Goal: Task Accomplishment & Management: Manage account settings

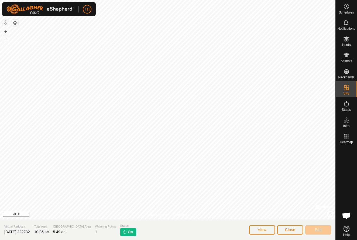
click at [289, 230] on span "Close" at bounding box center [290, 229] width 10 height 4
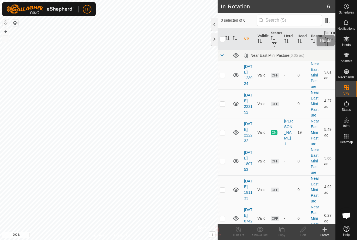
click at [348, 44] on span "Herds" at bounding box center [346, 44] width 9 height 3
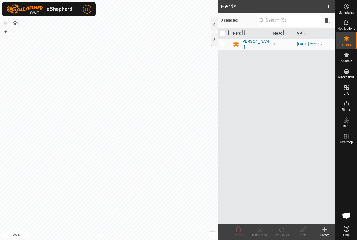
click at [247, 43] on div "[PERSON_NAME] 1" at bounding box center [255, 44] width 28 height 11
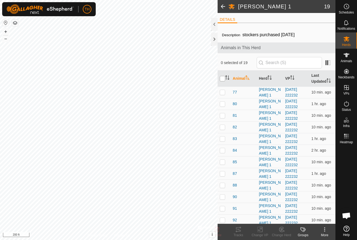
click at [224, 80] on input "checkbox" at bounding box center [222, 78] width 5 height 5
checkbox input "true"
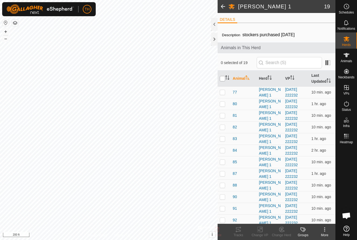
checkbox input "true"
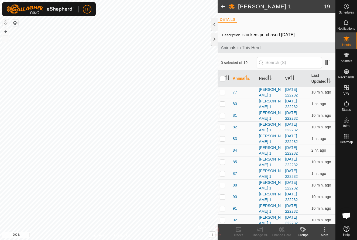
checkbox input "true"
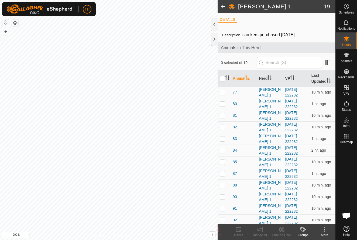
checkbox input "true"
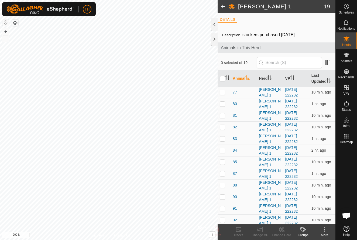
checkbox input "true"
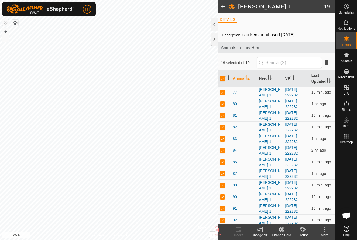
click at [260, 230] on icon at bounding box center [260, 229] width 7 height 6
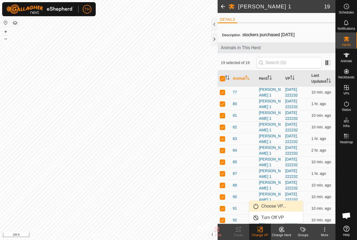
click at [274, 205] on span "Choose VP..." at bounding box center [273, 206] width 25 height 6
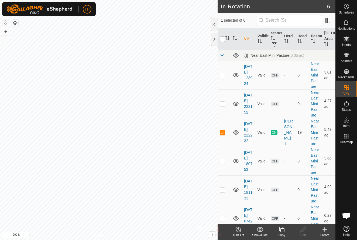
click at [222, 39] on input "checkbox" at bounding box center [222, 38] width 5 height 5
checkbox input "true"
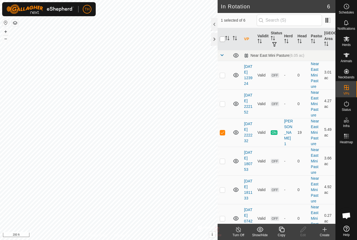
checkbox input "true"
click at [213, 22] on div at bounding box center [214, 24] width 6 height 13
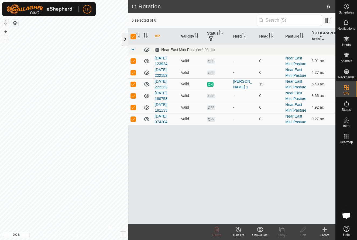
click at [125, 38] on div at bounding box center [125, 39] width 6 height 13
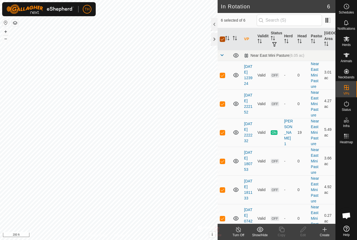
click at [222, 40] on input "checkbox" at bounding box center [222, 38] width 5 height 5
checkbox input "false"
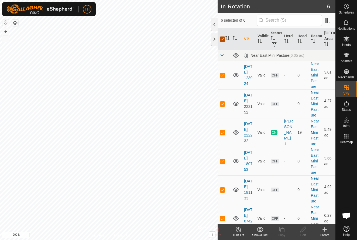
checkbox input "false"
click at [346, 41] on icon at bounding box center [346, 39] width 6 height 6
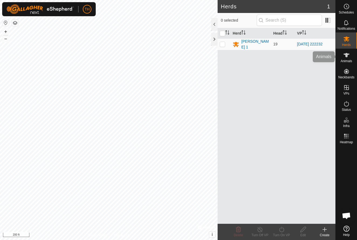
click at [347, 57] on icon at bounding box center [346, 55] width 6 height 6
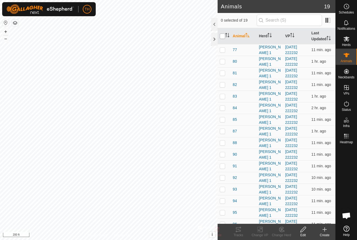
click at [221, 36] on input "checkbox" at bounding box center [222, 35] width 5 height 5
checkbox input "true"
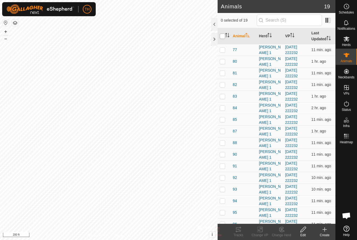
checkbox input "true"
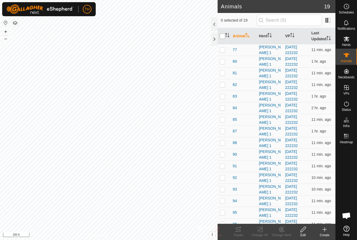
checkbox input "true"
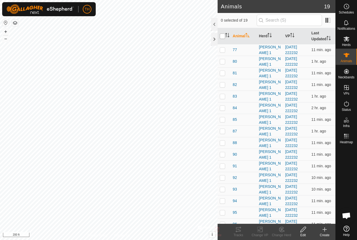
checkbox input "true"
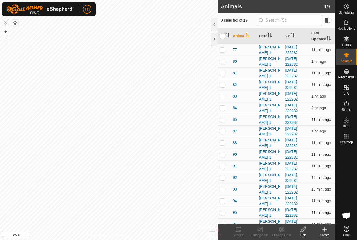
checkbox input "true"
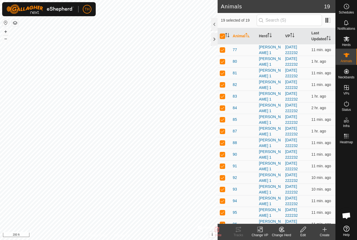
click at [261, 228] on icon at bounding box center [260, 229] width 4 height 4
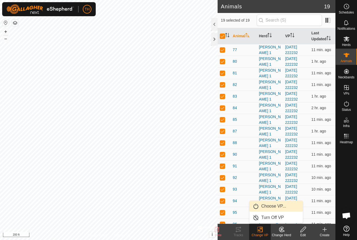
click at [271, 205] on link "Choose VP..." at bounding box center [276, 205] width 53 height 11
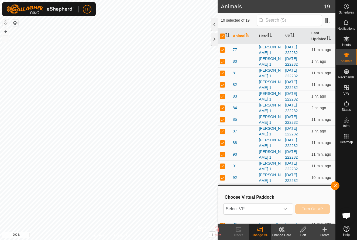
click at [271, 205] on span "Select VP" at bounding box center [252, 208] width 56 height 11
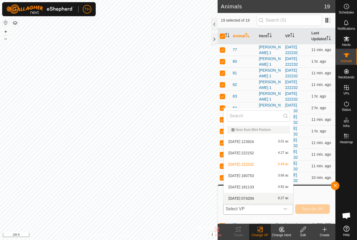
click at [253, 197] on span "2025-09-13 074204" at bounding box center [241, 198] width 26 height 4
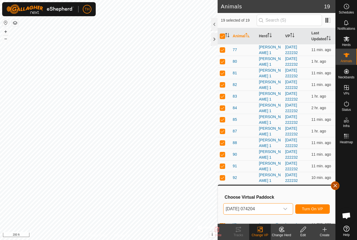
click at [335, 186] on span "button" at bounding box center [335, 185] width 4 height 4
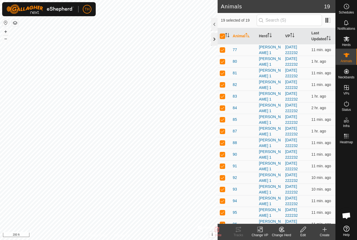
click at [213, 37] on div at bounding box center [214, 39] width 6 height 13
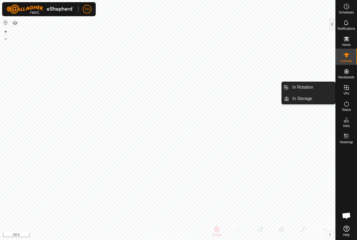
click at [348, 88] on icon at bounding box center [346, 87] width 6 height 6
click at [312, 87] on link "In Rotation" at bounding box center [312, 87] width 46 height 11
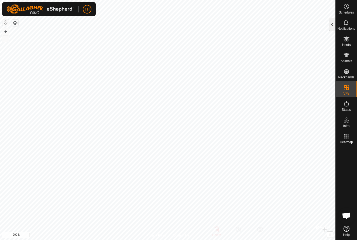
click at [332, 25] on div at bounding box center [332, 24] width 6 height 13
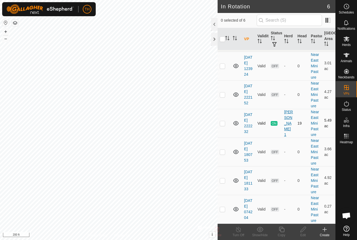
scroll to position [9, 0]
click at [248, 201] on link "2025-09-13 074204" at bounding box center [248, 208] width 8 height 21
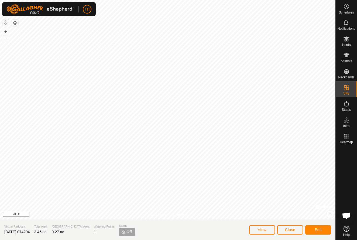
click at [320, 229] on span "Edit" at bounding box center [318, 229] width 7 height 4
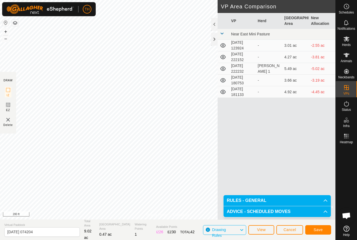
click at [318, 228] on span "Save" at bounding box center [318, 229] width 9 height 4
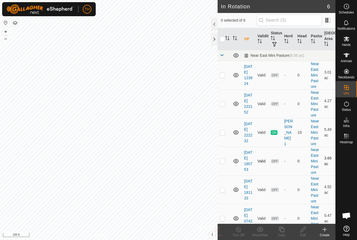
checkbox input "true"
click at [347, 56] on icon at bounding box center [347, 55] width 6 height 4
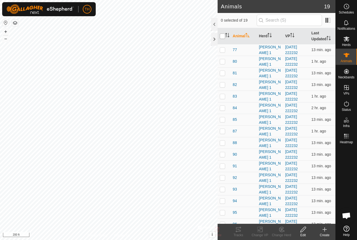
click at [222, 36] on input "checkbox" at bounding box center [222, 35] width 5 height 5
checkbox input "true"
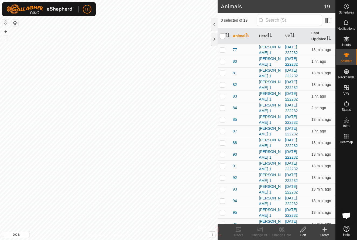
checkbox input "true"
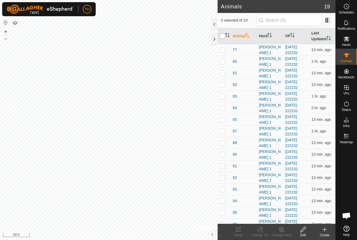
checkbox input "true"
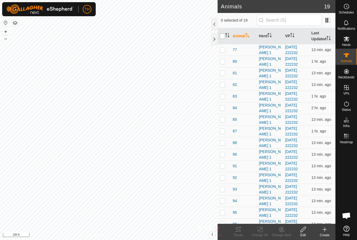
checkbox input "true"
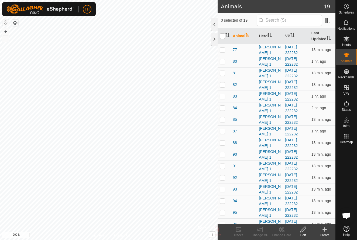
checkbox input "true"
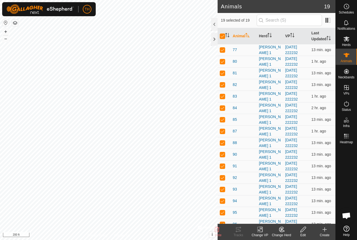
click at [260, 229] on icon at bounding box center [260, 229] width 7 height 6
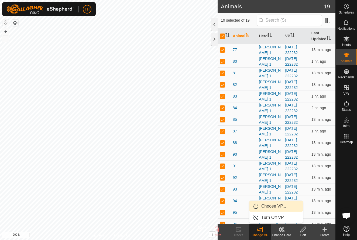
click at [274, 206] on span "Choose VP..." at bounding box center [273, 206] width 25 height 6
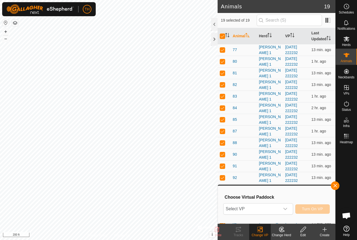
click at [274, 206] on span "Select VP" at bounding box center [252, 208] width 56 height 11
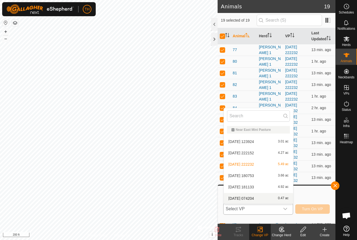
click at [254, 199] on span "2025-09-13 074204" at bounding box center [241, 198] width 26 height 4
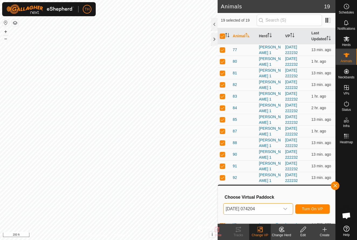
click at [312, 208] on span "Turn On VP" at bounding box center [312, 208] width 21 height 4
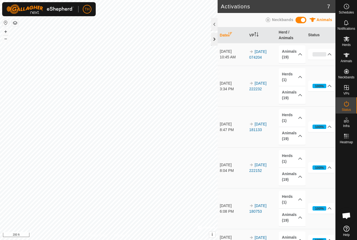
click at [214, 38] on div at bounding box center [214, 39] width 6 height 13
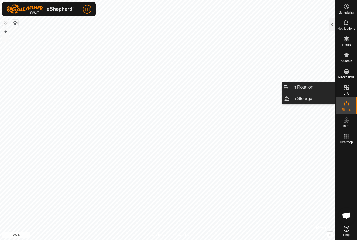
click at [349, 89] on icon at bounding box center [346, 87] width 5 height 5
click at [345, 89] on icon at bounding box center [346, 87] width 6 height 6
click at [311, 87] on span "In Rotation" at bounding box center [302, 87] width 21 height 6
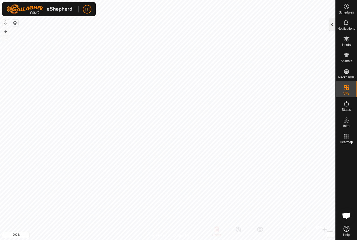
click at [335, 25] on div at bounding box center [332, 24] width 6 height 13
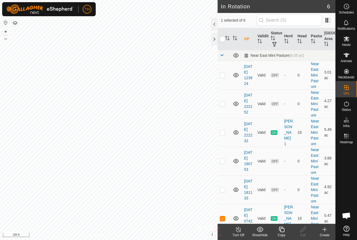
click at [326, 229] on icon at bounding box center [325, 229] width 4 height 0
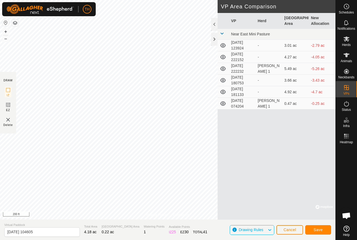
click at [270, 229] on icon at bounding box center [270, 229] width 4 height 7
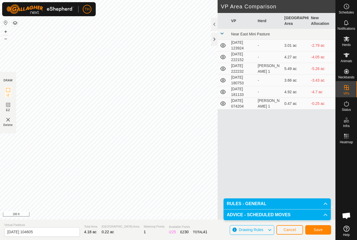
click at [270, 229] on icon at bounding box center [270, 229] width 4 height 7
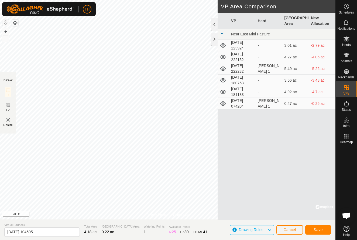
click at [289, 228] on span "Cancel" at bounding box center [289, 229] width 13 height 4
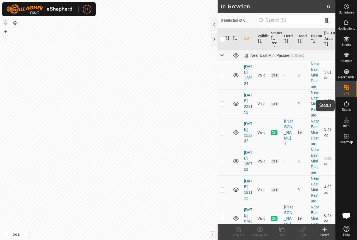
click at [347, 109] on span "Status" at bounding box center [346, 109] width 9 height 3
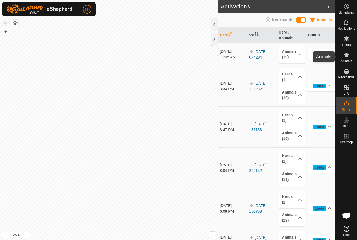
click at [347, 53] on icon at bounding box center [346, 55] width 6 height 6
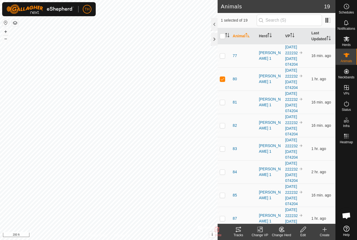
click at [238, 229] on icon at bounding box center [238, 229] width 6 height 6
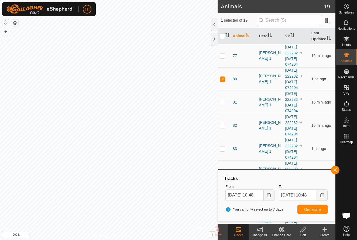
click at [223, 78] on p-checkbox at bounding box center [222, 79] width 5 height 4
checkbox input "false"
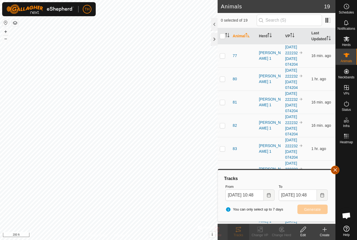
click at [337, 171] on span "button" at bounding box center [335, 170] width 4 height 4
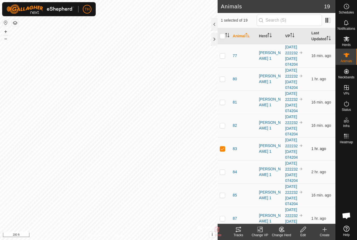
checkbox input "true"
click at [236, 148] on span "83" at bounding box center [235, 149] width 4 height 6
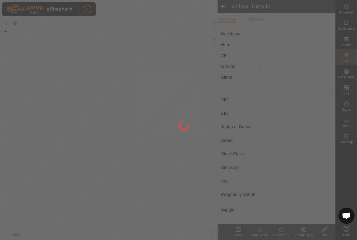
type input "83"
type input "-"
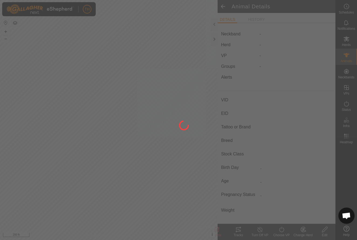
type input "0 kg"
type input "-"
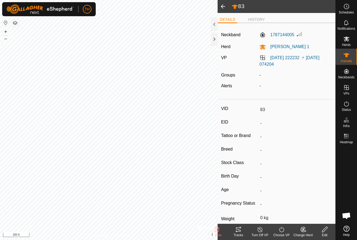
click at [238, 230] on icon at bounding box center [238, 229] width 6 height 6
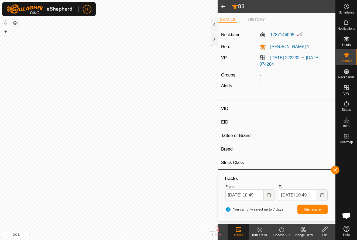
type input "87"
type input "-"
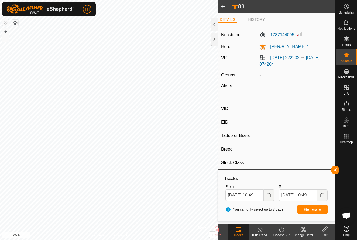
type input "0 kg"
type input "-"
click at [308, 211] on span "Generate" at bounding box center [312, 209] width 17 height 4
type input "84"
type input "-"
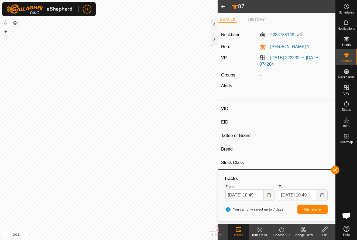
type input "-"
type input "0 kg"
type input "-"
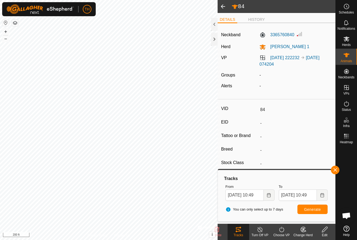
click at [310, 210] on span "Generate" at bounding box center [312, 209] width 17 height 4
